Goal: Information Seeking & Learning: Learn about a topic

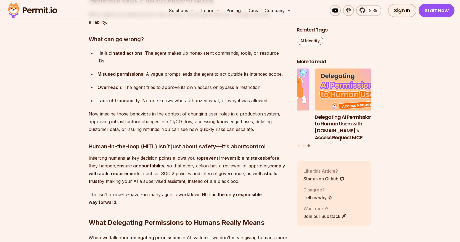
scroll to position [662, 0]
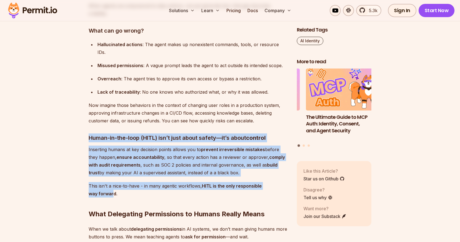
drag, startPoint x: 89, startPoint y: 129, endPoint x: 113, endPoint y: 186, distance: 62.1
drag, startPoint x: 113, startPoint y: 186, endPoint x: 101, endPoint y: 150, distance: 38.0
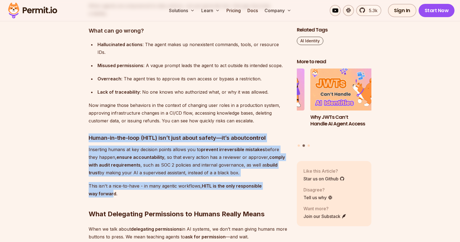
copy div "Human-in-the-loop (HITL) isn’t just about safety—it’s about control Inserting h…"
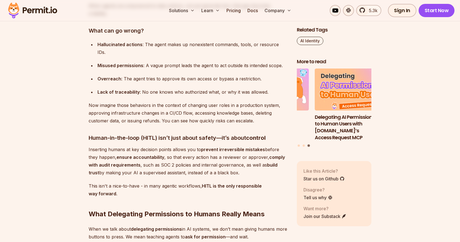
click at [217, 198] on h2 "What Delegating Permissions to Humans Really Means" at bounding box center [188, 202] width 199 height 31
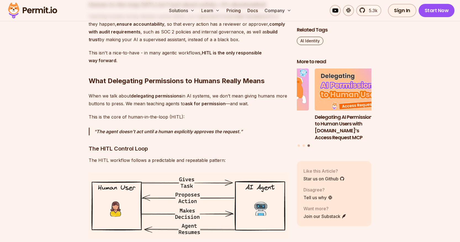
scroll to position [800, 0]
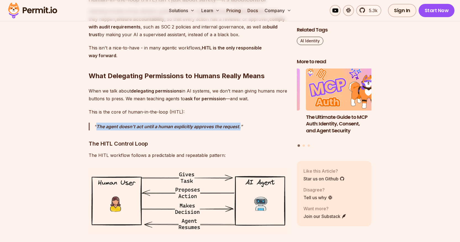
drag, startPoint x: 96, startPoint y: 118, endPoint x: 249, endPoint y: 118, distance: 153.2
click at [249, 123] on p "The agent doesn’t act until a human explicitly approves the request." at bounding box center [191, 127] width 194 height 8
drag, startPoint x: 249, startPoint y: 118, endPoint x: 210, endPoint y: 119, distance: 39.2
copy strong "The agent doesn’t act until a human explicitly approves the request."
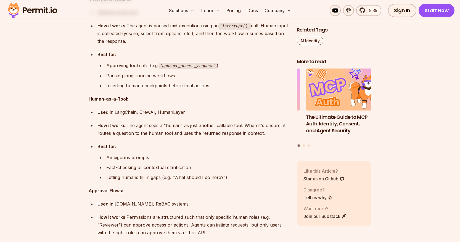
scroll to position [1877, 0]
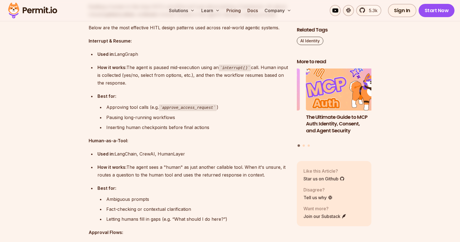
click at [317, 115] on h3 "The Ultimate Guide to MCP Auth: Identity, Consent, and Agent Security" at bounding box center [343, 123] width 75 height 20
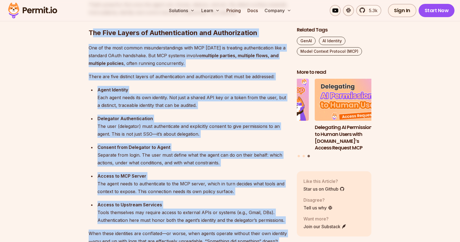
scroll to position [569, 0]
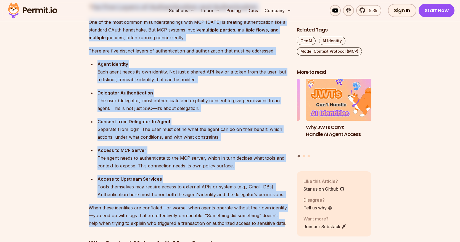
drag, startPoint x: 91, startPoint y: 78, endPoint x: 273, endPoint y: 222, distance: 231.9
copy div "lo Ipsu Dolors am Consecteturadi eli Seddoeiusmodt Inc ut lab etdo magnaa enima…"
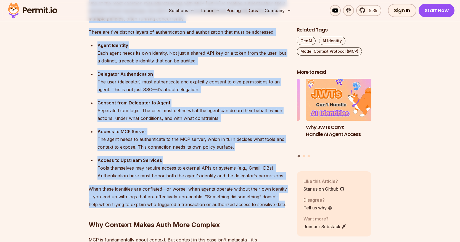
scroll to position [651, 0]
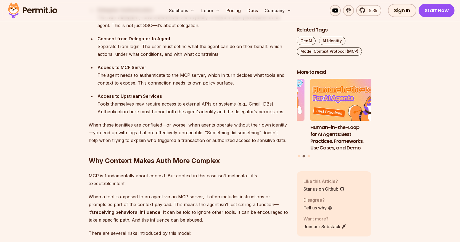
click at [216, 185] on p "MCP is fundamentally about context. But context in this case isn't metadata—it'…" at bounding box center [188, 179] width 199 height 15
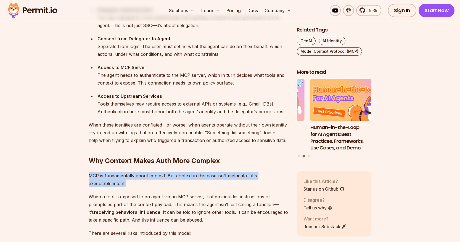
drag, startPoint x: 89, startPoint y: 176, endPoint x: 128, endPoint y: 185, distance: 40.0
click at [128, 185] on p "MCP is fundamentally about context. But context in this case isn't metadata—it'…" at bounding box center [188, 179] width 199 height 15
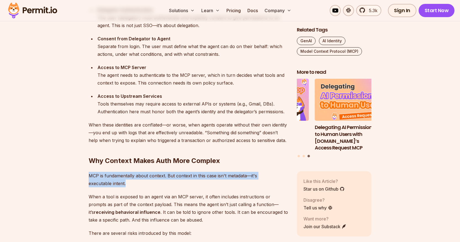
drag, startPoint x: 128, startPoint y: 185, endPoint x: 118, endPoint y: 183, distance: 10.2
copy p "MCP is fundamentally about context. But context in this case isn't metadata—it'…"
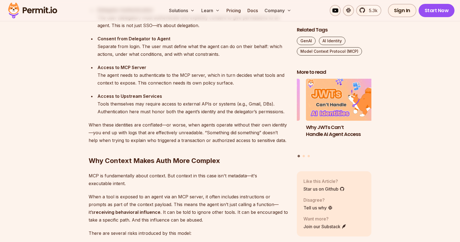
click at [176, 200] on p "When a tool is exposed to an agent via an MCP server, it often includes instruc…" at bounding box center [188, 208] width 199 height 31
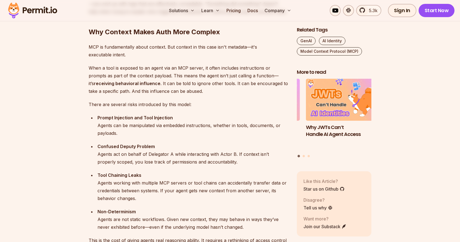
scroll to position [789, 0]
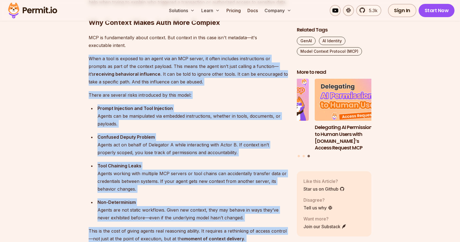
drag, startPoint x: 89, startPoint y: 58, endPoint x: 250, endPoint y: 236, distance: 240.7
copy div "Lore i dolo si ametcon ad el seddo eiu te INC utlabo, et dolor magnaali enimadm…"
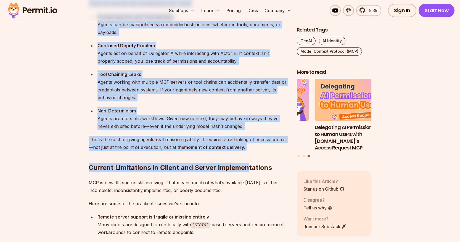
scroll to position [900, 0]
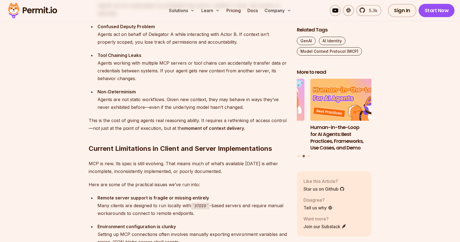
click at [122, 174] on p "MCP is new. Its spec is still evolving. That means much of what’s available [DA…" at bounding box center [188, 167] width 199 height 15
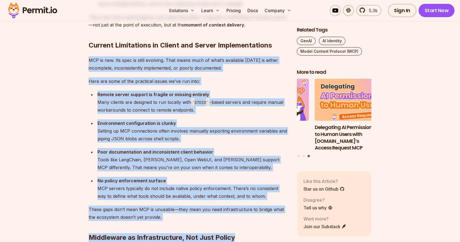
scroll to position [1005, 0]
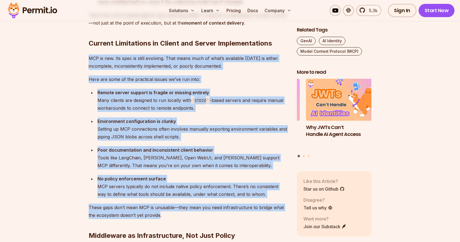
drag, startPoint x: 90, startPoint y: 163, endPoint x: 160, endPoint y: 215, distance: 87.0
click at [160, 215] on div "Let me start with this: adopting MCP in production [DATE] is a bit like trying …" at bounding box center [188, 107] width 199 height 1515
drag, startPoint x: 160, startPoint y: 215, endPoint x: 129, endPoint y: 190, distance: 39.4
copy div "LOR ip dol. Sit amet co adipi elitsedd. Eius tempo inci ut labo’e doloremag ali…"
